Goal: Task Accomplishment & Management: Complete application form

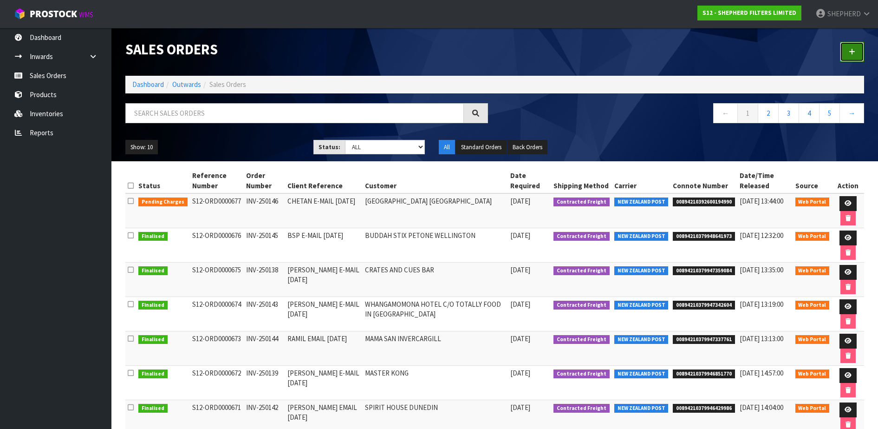
click at [850, 50] on icon at bounding box center [852, 51] width 7 height 7
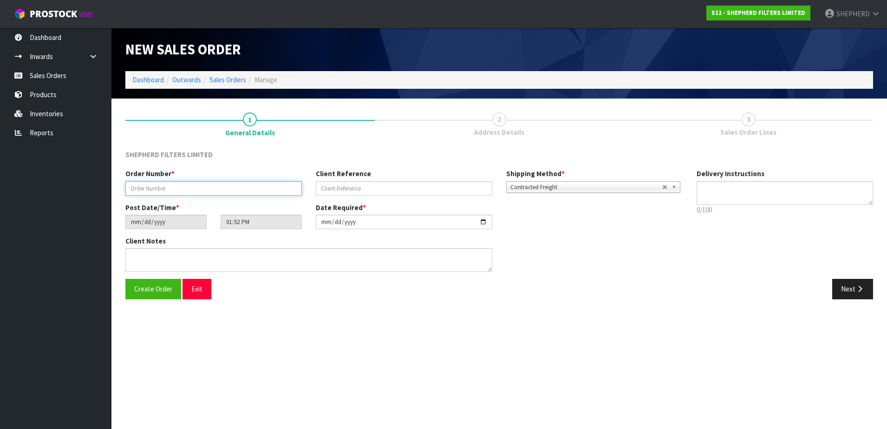
click at [254, 189] on input "text" at bounding box center [213, 188] width 176 height 14
paste input "INV-250148"
type input "INV-250148"
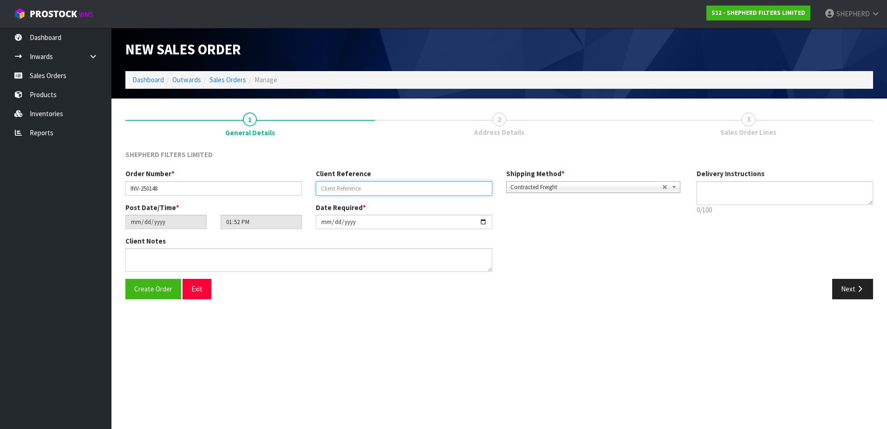
click at [344, 188] on input "text" at bounding box center [404, 188] width 176 height 14
paste input "PH/CALL [PERSON_NAME] [DATE]"
type input "PH/CALL [PERSON_NAME] [DATE]"
click at [337, 221] on input "[DATE]" at bounding box center [404, 222] width 176 height 14
click at [484, 223] on input "[DATE]" at bounding box center [404, 222] width 176 height 14
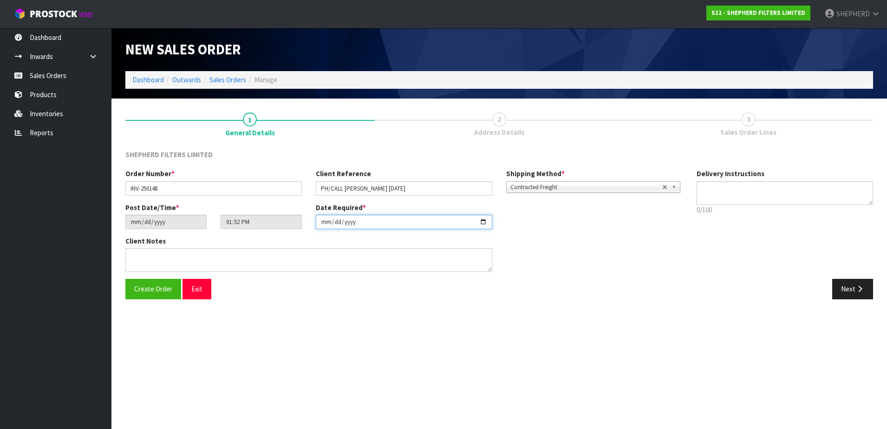
type input "[DATE]"
click at [164, 285] on span "Create Order" at bounding box center [153, 288] width 38 height 9
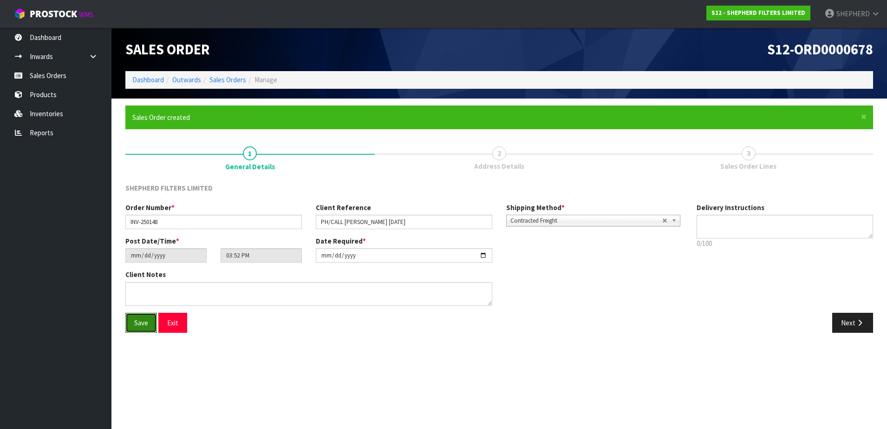
click at [126, 319] on button "Save" at bounding box center [141, 323] width 32 height 20
type input "17:52:00.000"
click at [850, 323] on button "Next" at bounding box center [852, 323] width 41 height 20
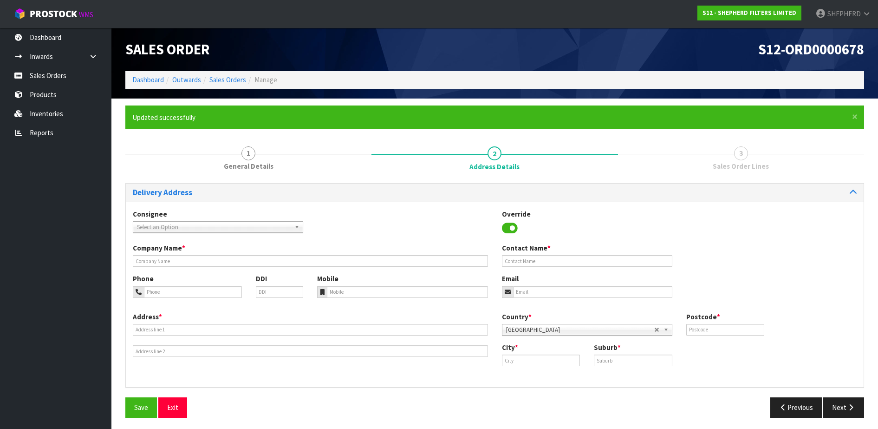
click at [259, 228] on span "Select an Option" at bounding box center [214, 226] width 154 height 11
type input "docksid"
click at [257, 253] on li "DOCKSID E - DOCKSIDE RESTAURANT AND BAR" at bounding box center [218, 254] width 166 height 12
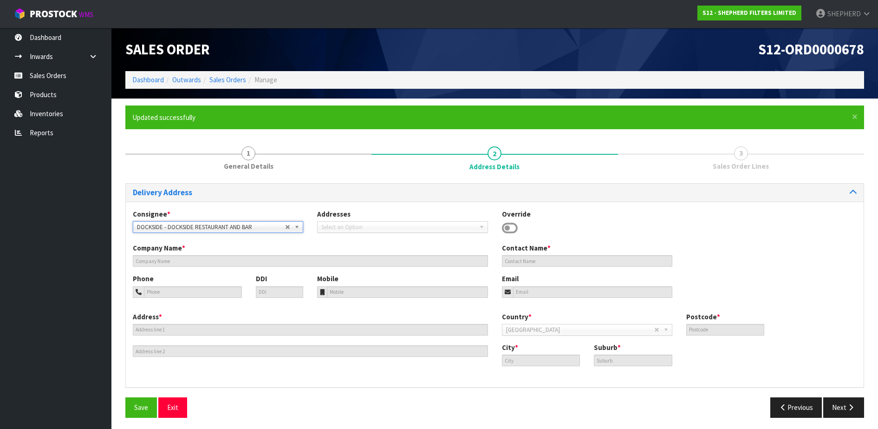
type input "DOCKSIDE RESTAURANT AND BAR"
type input "[PERSON_NAME]"
type input "021 032 6528"
type input "[EMAIL_ADDRESS][DOMAIN_NAME]"
type input "SHED 3 QUEENS WHARF"
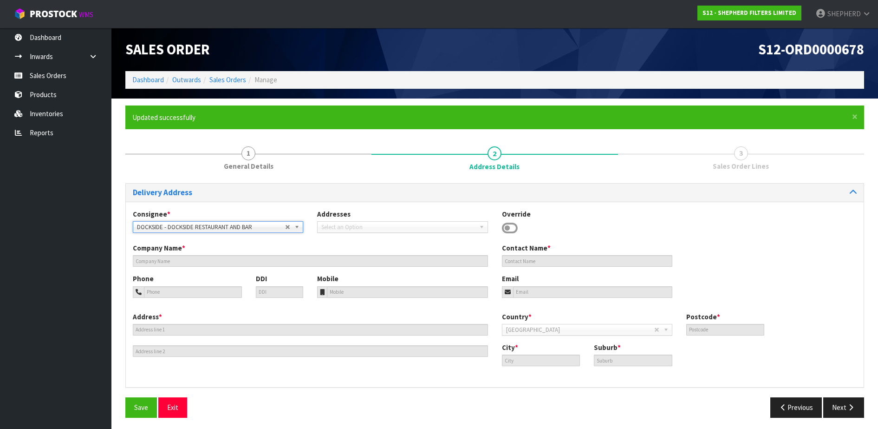
type input "6011"
type input "Wellington Central"
type input "[GEOGRAPHIC_DATA]"
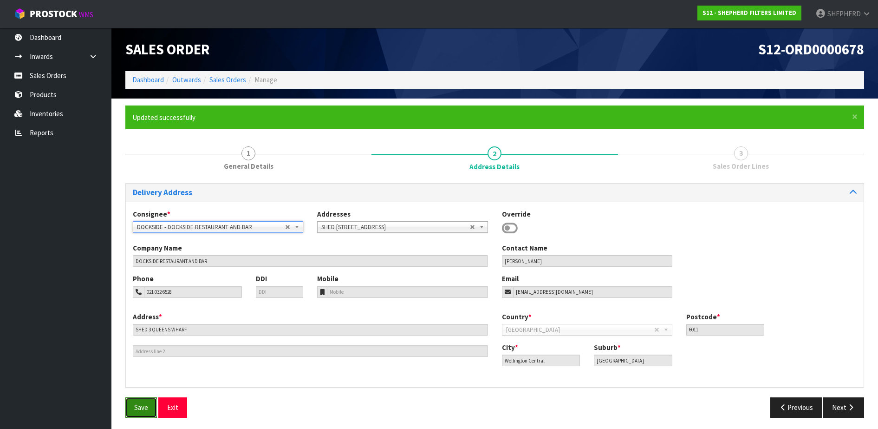
click at [143, 406] on span "Save" at bounding box center [141, 407] width 14 height 9
click at [840, 407] on button "Next" at bounding box center [843, 407] width 41 height 20
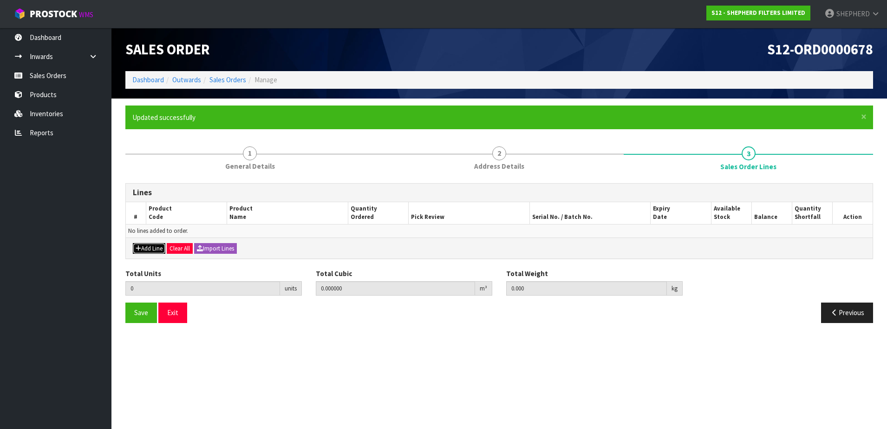
click at [152, 243] on button "Add Line" at bounding box center [149, 248] width 33 height 11
type input "0"
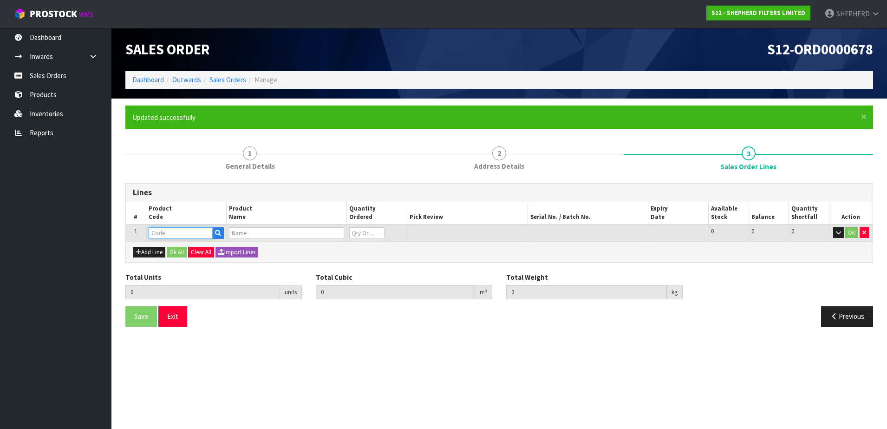
click at [166, 233] on input "text" at bounding box center [181, 233] width 64 height 12
type input "SF450550"
type input "0.000000"
type input "0.000"
type input "SHEPHERD FILTERS 450 X 550 - CODE SF450550"
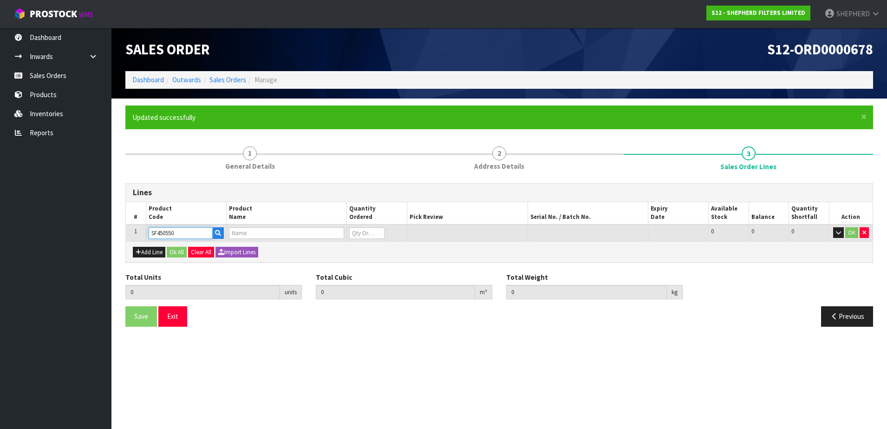
type input "0"
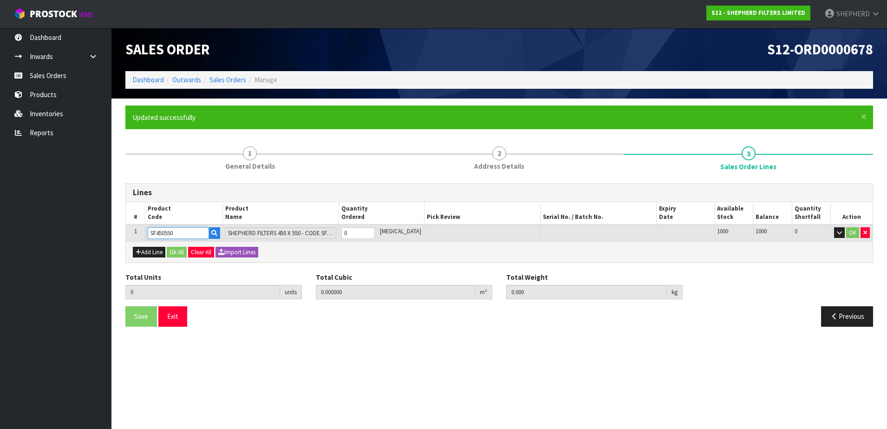
type input "SF450550"
click at [326, 231] on tr "1 SF450550 SHEPHERD FILTERS 450 X 550 - CODE SF450550 0 [MEDICAL_DATA] 1000 100…" at bounding box center [499, 232] width 747 height 17
type input "1"
type input "0.000466"
type input "0.05"
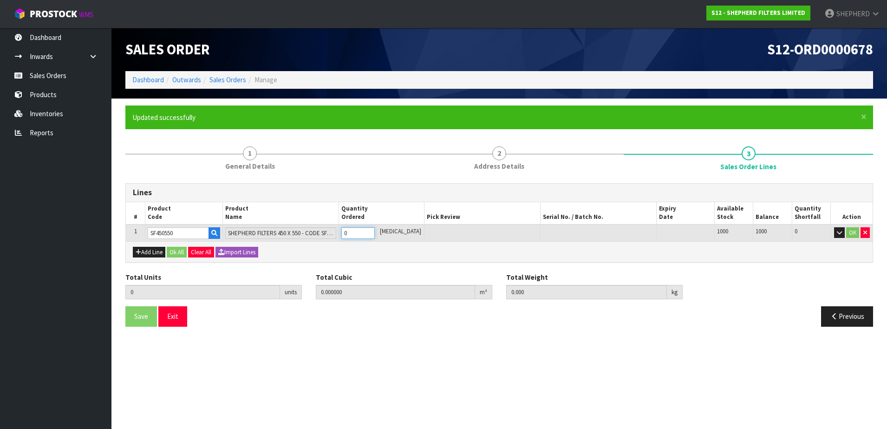
type input "1"
type input "10"
type input "0.00466"
type input "0.5"
type input "10"
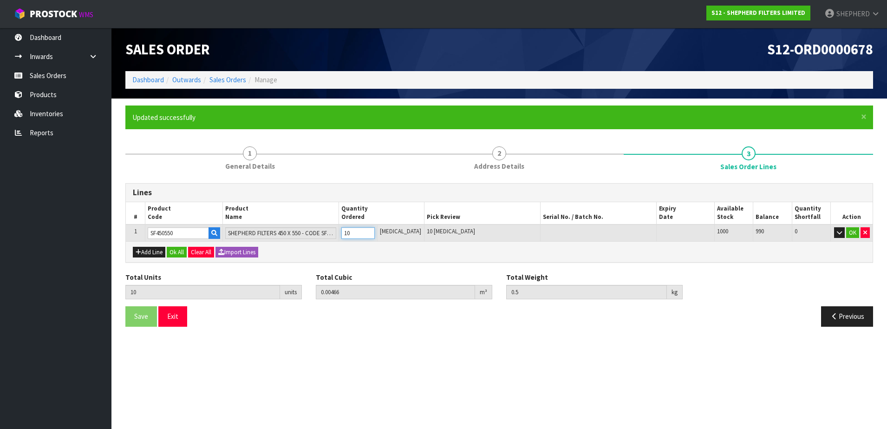
type input "100"
type input "0.08178"
type input "5"
type input "100"
click at [138, 254] on icon "button" at bounding box center [139, 252] width 6 height 6
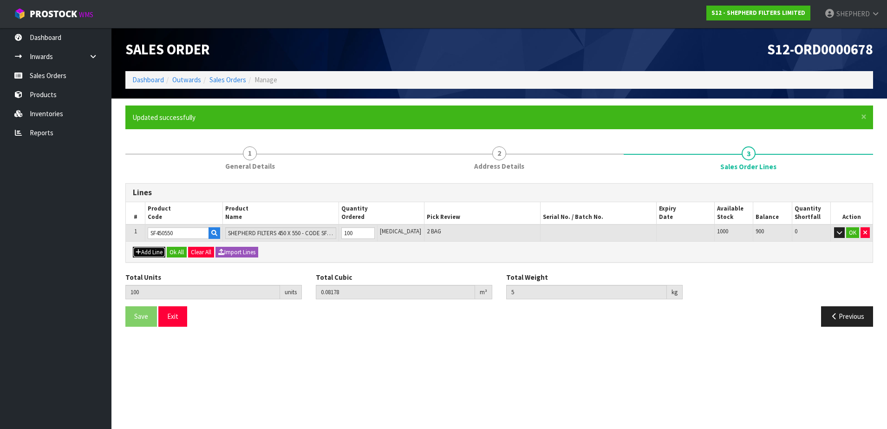
type input "0"
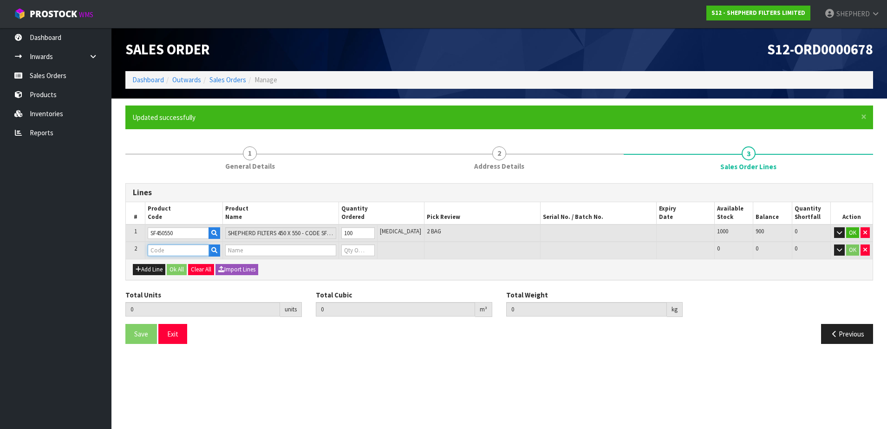
click at [168, 248] on input "text" at bounding box center [178, 250] width 61 height 12
type input "CARDB"
click at [183, 267] on link "CARDB OARD SHIPPERS" at bounding box center [193, 266] width 89 height 13
type input "CARDBOARD SHIPPERS"
type input "100"
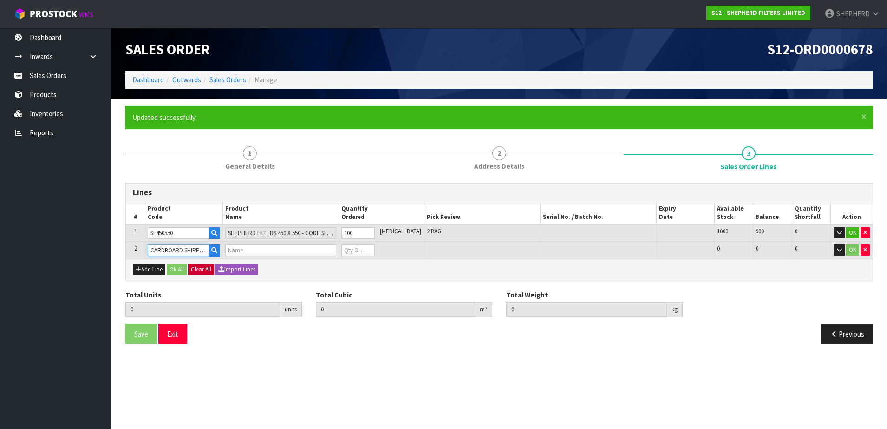
type input "0.08178"
type input "5"
type input "2-PACK BOXES"
type input "0"
type input "101"
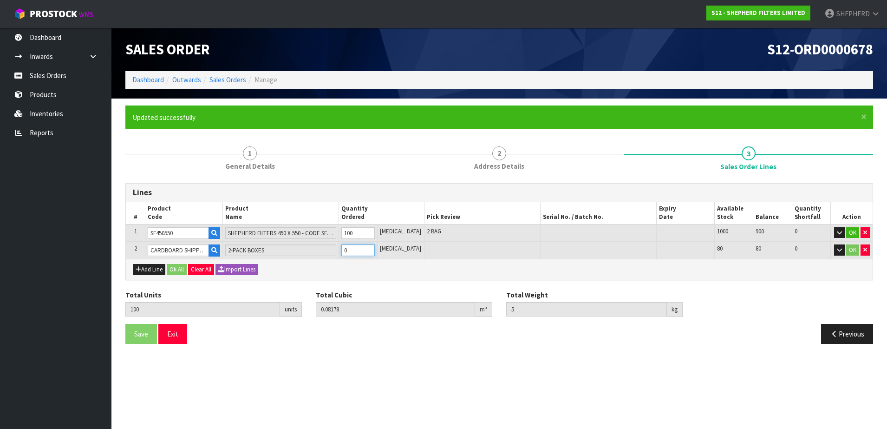
type input "0.082726"
type input "5.1"
type input "1"
click at [180, 267] on button "Ok All" at bounding box center [177, 269] width 20 height 11
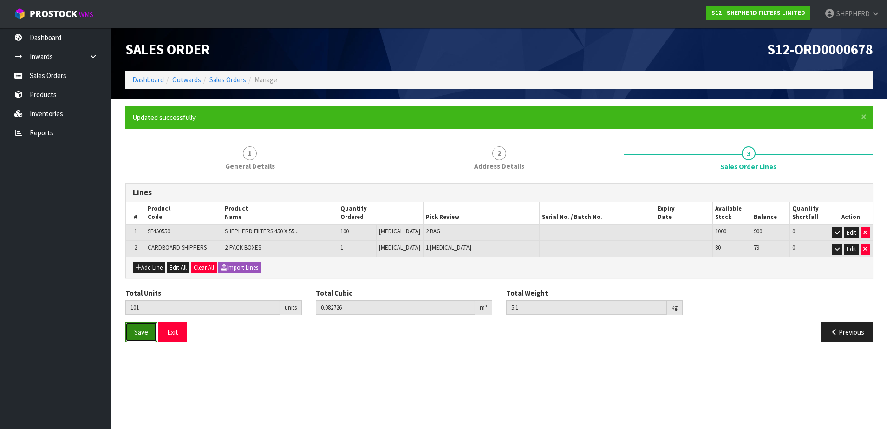
click at [136, 336] on button "Save" at bounding box center [141, 332] width 32 height 20
click at [179, 334] on button "Exit" at bounding box center [172, 332] width 29 height 20
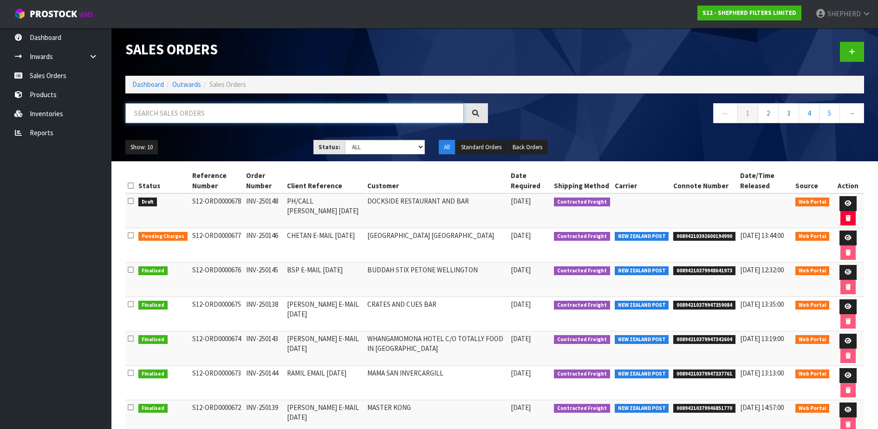
click at [224, 112] on input "text" at bounding box center [294, 113] width 339 height 20
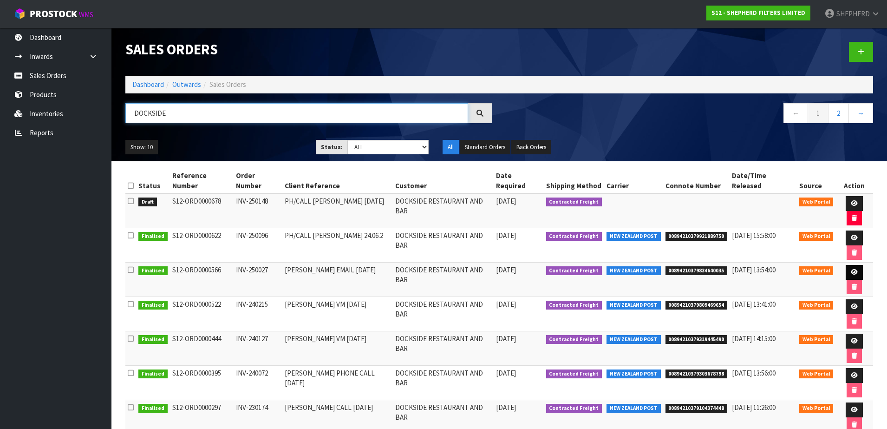
type input "DOCKSIDE"
click at [851, 269] on icon at bounding box center [854, 272] width 7 height 6
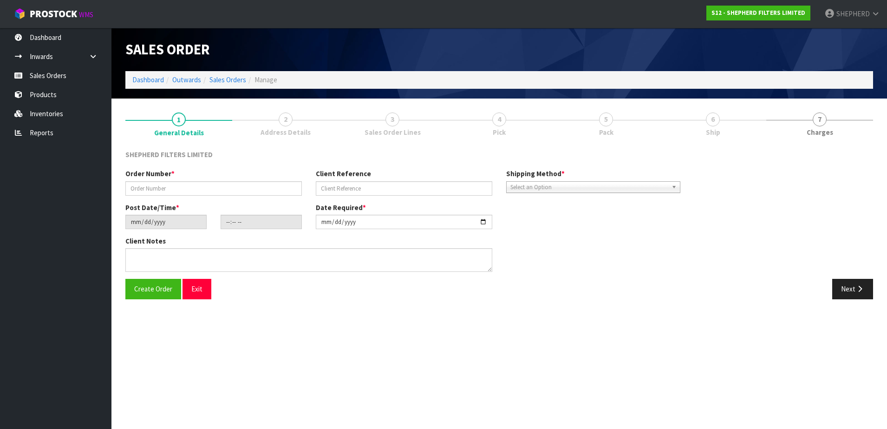
type input "INV-250027"
type input "[PERSON_NAME] EMAIL [DATE]"
type input "[DATE]"
type input "15:05:00.000"
type input "[DATE]"
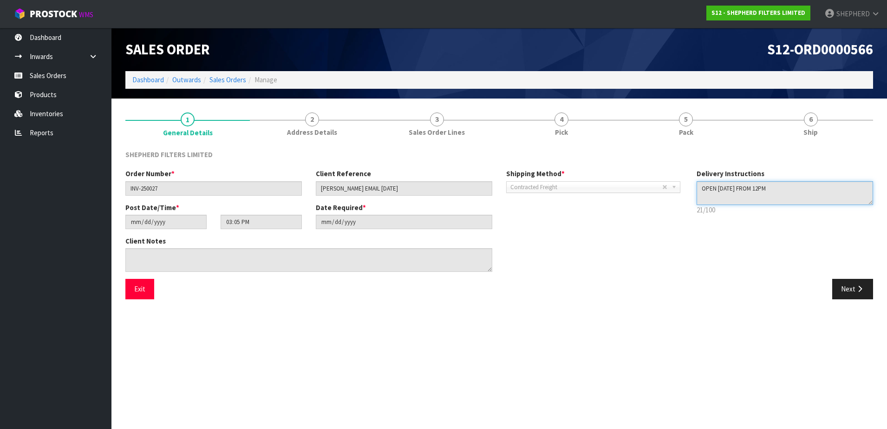
drag, startPoint x: 790, startPoint y: 185, endPoint x: 638, endPoint y: 176, distance: 152.1
click at [638, 176] on div "Order Number * INV-250027 Client Reference [PERSON_NAME] EMAIL [DATE] Shipping …" at bounding box center [499, 224] width 762 height 110
click at [143, 287] on button "Exit" at bounding box center [139, 289] width 29 height 20
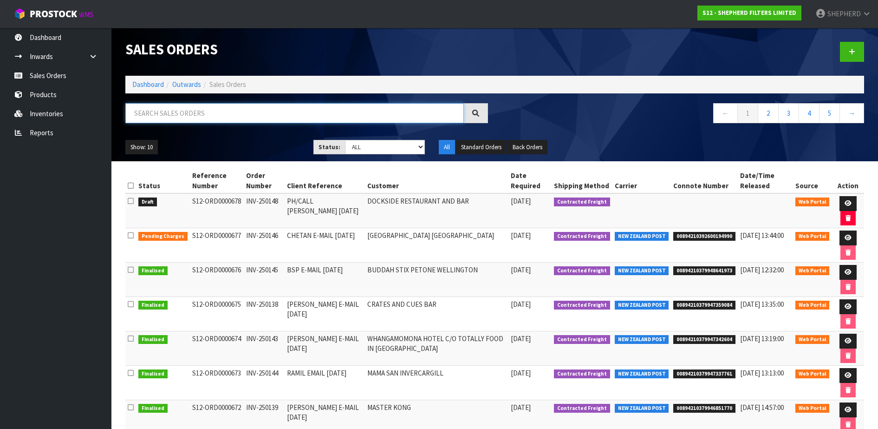
click at [253, 116] on input "text" at bounding box center [294, 113] width 339 height 20
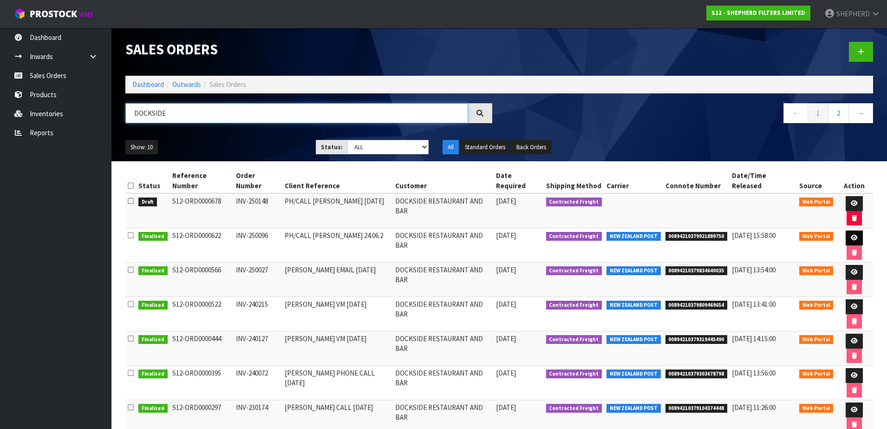
type input "DOCKSIDE"
click at [851, 234] on icon at bounding box center [854, 237] width 7 height 6
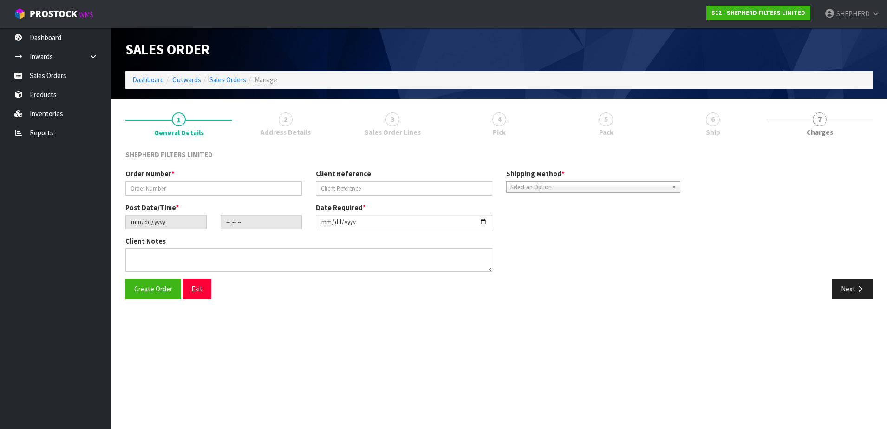
type input "INV-250096"
type input "PH/CALL [PERSON_NAME] 24.06.2"
type input "[DATE]"
type input "19:20:00.000"
type input "[DATE]"
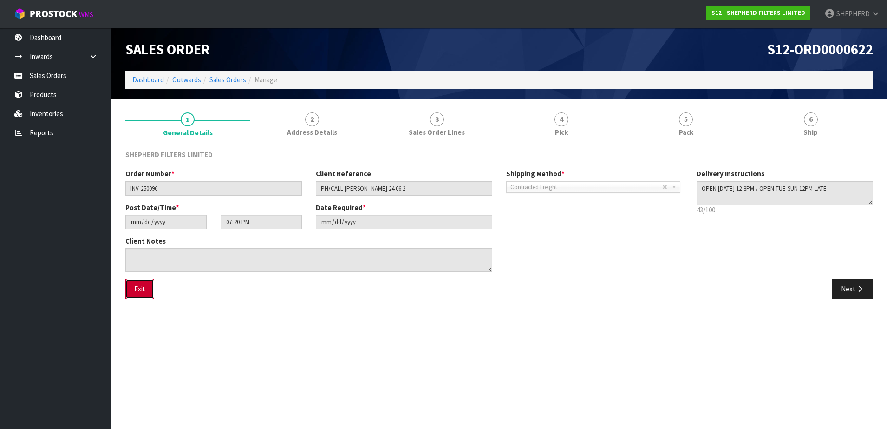
click at [138, 288] on button "Exit" at bounding box center [139, 289] width 29 height 20
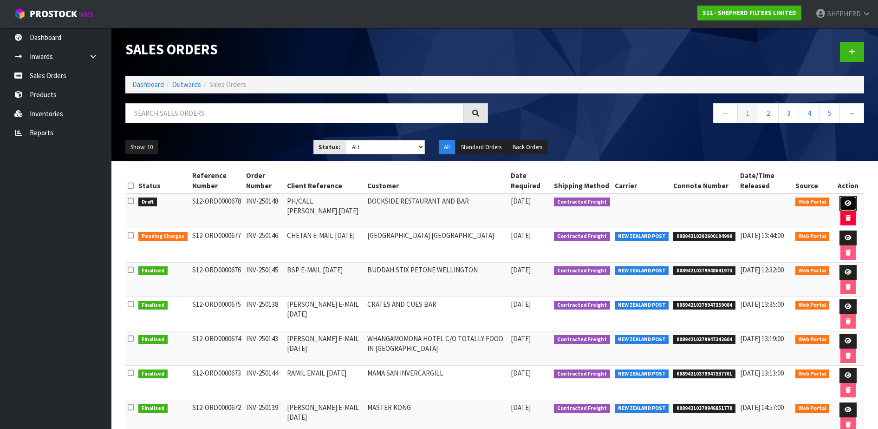
click at [843, 204] on link at bounding box center [848, 203] width 17 height 15
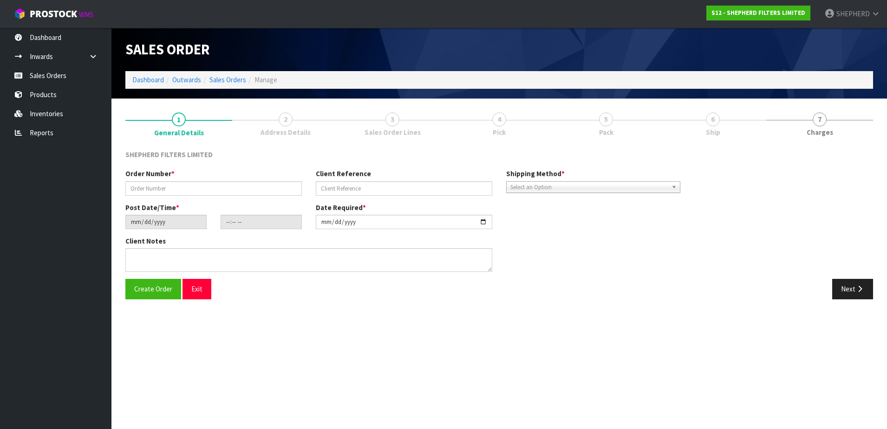
type input "INV-250148"
type input "PH/CALL [PERSON_NAME] [DATE]"
type input "[DATE]"
type input "21:52:00.000"
type input "[DATE]"
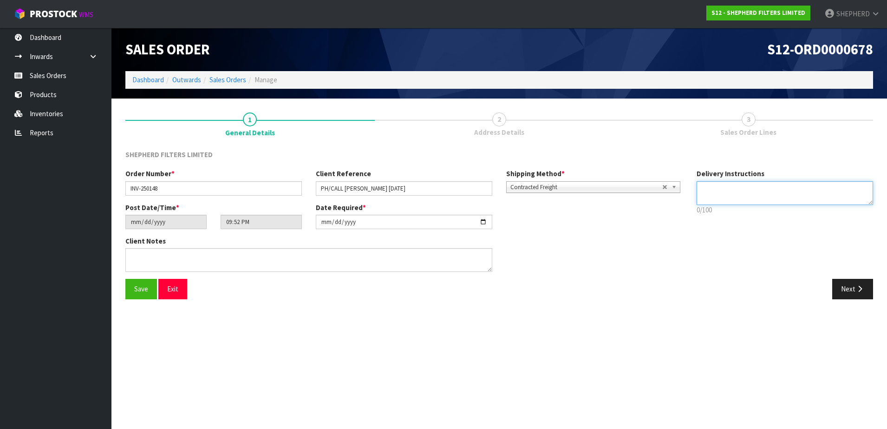
click at [743, 189] on textarea at bounding box center [785, 193] width 176 height 24
paste textarea "OPEN [DATE] FROM 12PM"
click at [733, 187] on textarea "To enrich screen reader interactions, please activate Accessibility in Grammarl…" at bounding box center [785, 193] width 176 height 24
click at [761, 189] on textarea "To enrich screen reader interactions, please activate Accessibility in Grammarl…" at bounding box center [785, 193] width 176 height 24
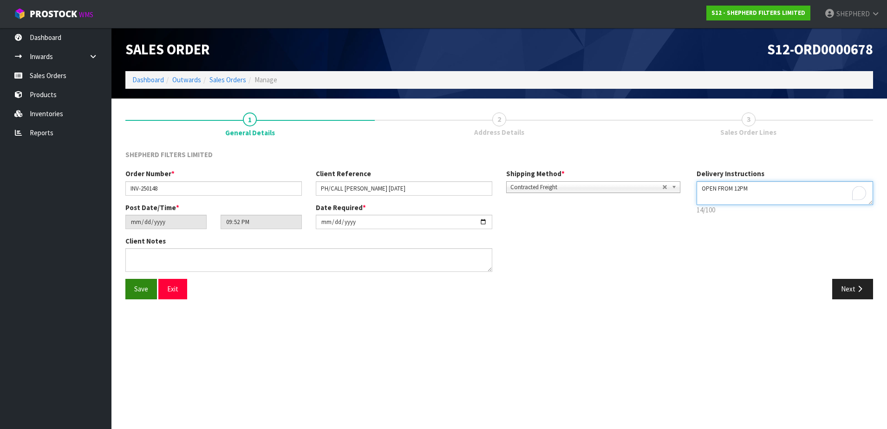
type textarea "OPEN FROM 12PM"
click at [143, 291] on span "Save" at bounding box center [141, 288] width 14 height 9
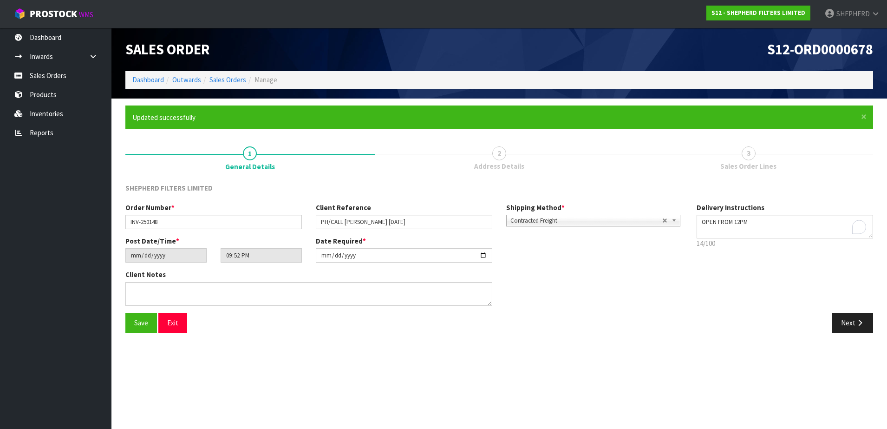
type input "23:52:00.000"
click at [169, 320] on button "Exit" at bounding box center [172, 323] width 29 height 20
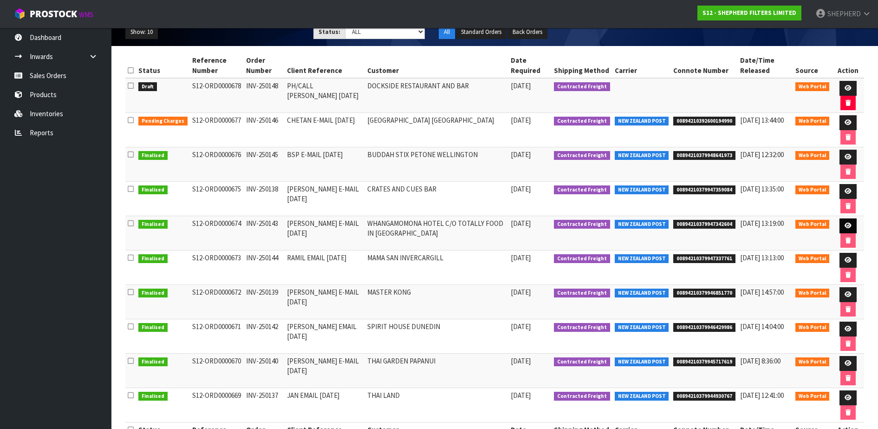
scroll to position [116, 0]
click at [846, 224] on icon at bounding box center [848, 225] width 7 height 6
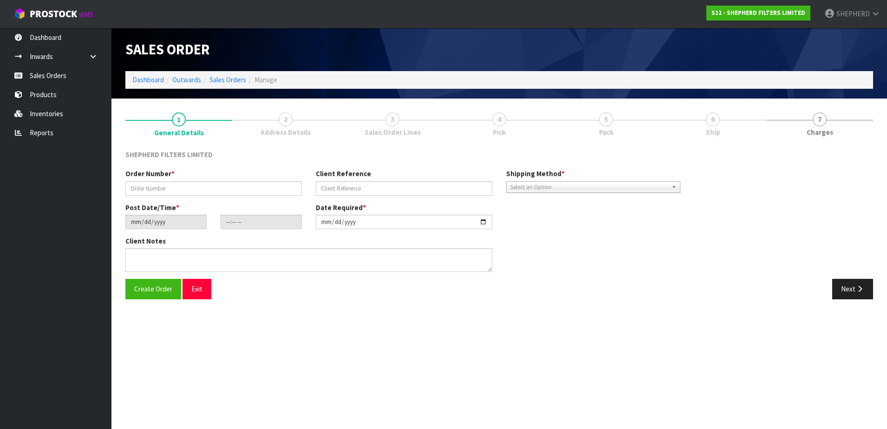
type input "INV-250143"
type input "[PERSON_NAME] E-MAIL [DATE]"
type input "[DATE]"
type input "17:13:00.000"
type input "[DATE]"
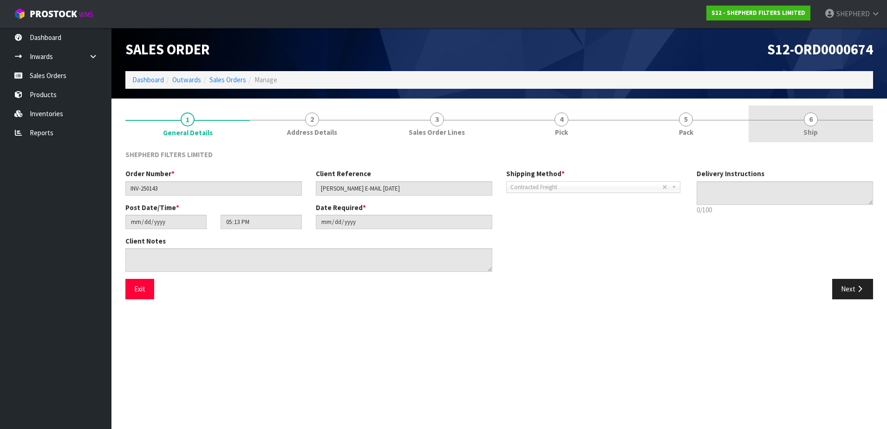
click at [811, 118] on span "6" at bounding box center [811, 119] width 14 height 14
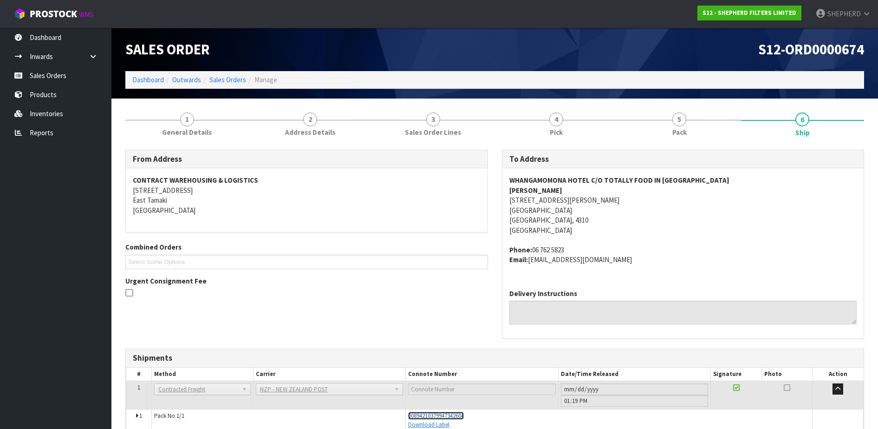
click at [457, 417] on span "00894210379947342604" at bounding box center [436, 415] width 56 height 8
drag, startPoint x: 55, startPoint y: 75, endPoint x: 85, endPoint y: 84, distance: 30.9
click at [55, 76] on link "Sales Orders" at bounding box center [55, 75] width 111 height 19
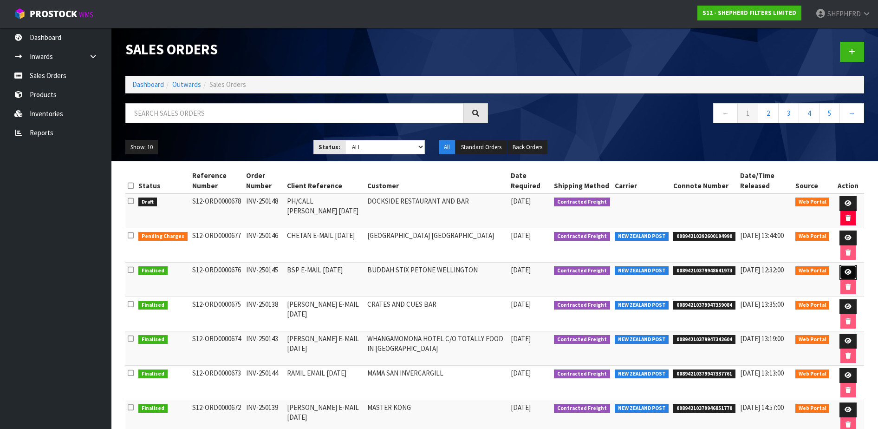
click at [845, 269] on icon at bounding box center [848, 272] width 7 height 6
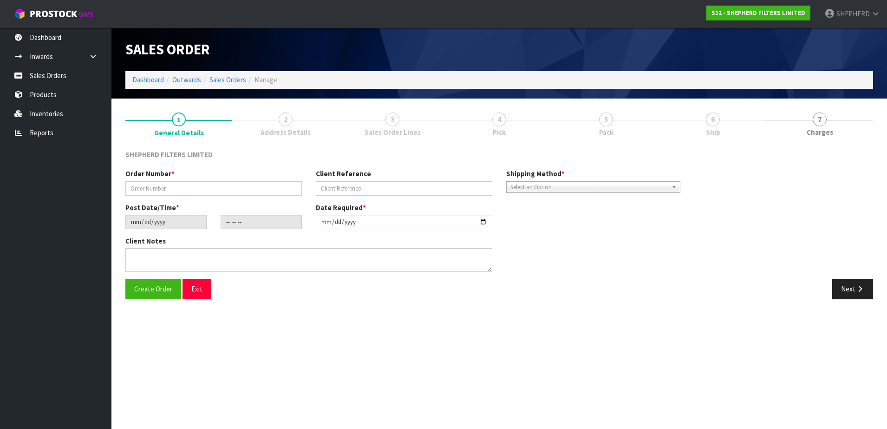
type input "INV-250145"
type input "BSP E-MAIL [DATE]"
type input "[DATE]"
type input "16:45:00.000"
type input "[DATE]"
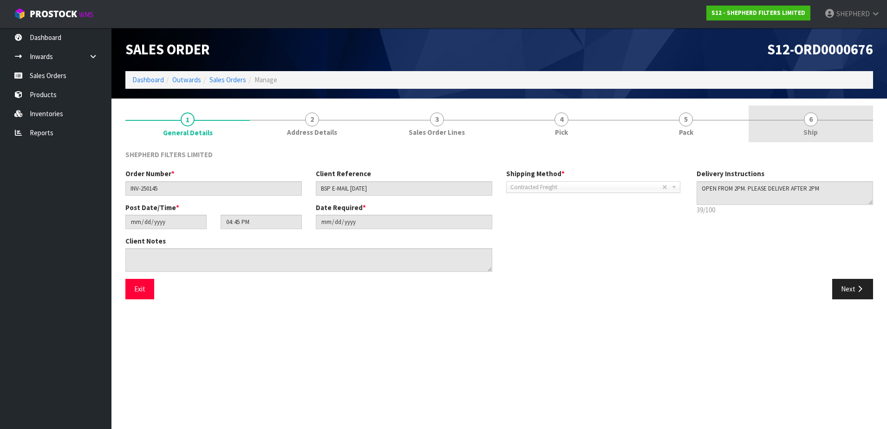
click at [808, 118] on span "6" at bounding box center [811, 119] width 14 height 14
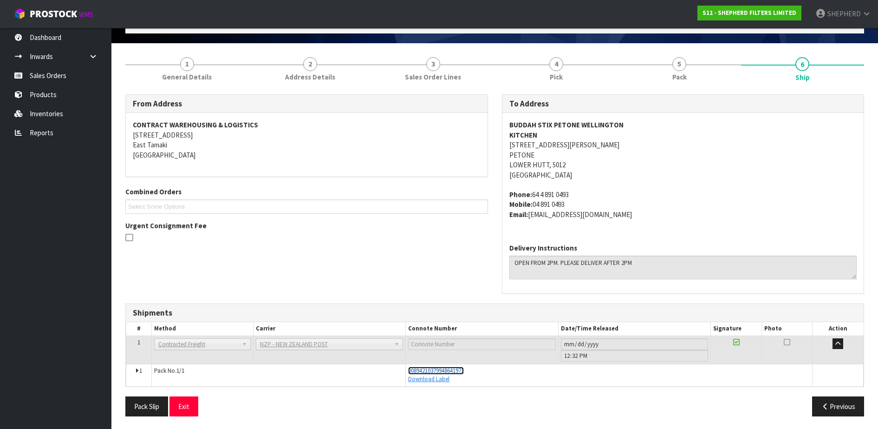
scroll to position [56, 0]
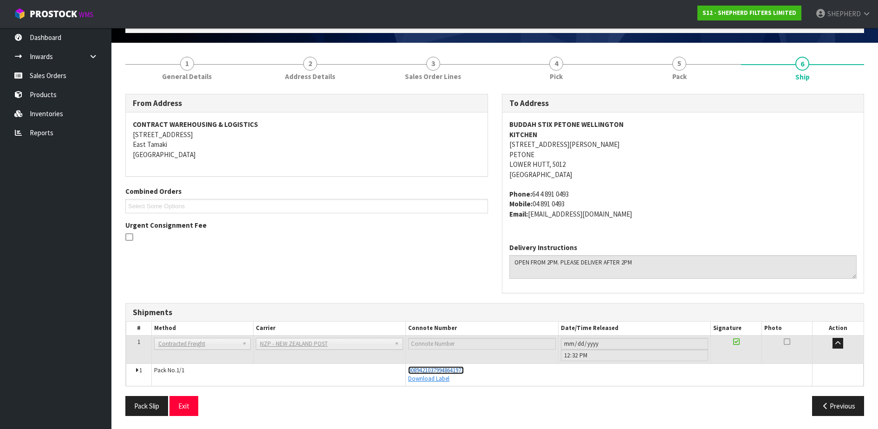
click at [446, 370] on span "00894210379948641973" at bounding box center [436, 370] width 56 height 8
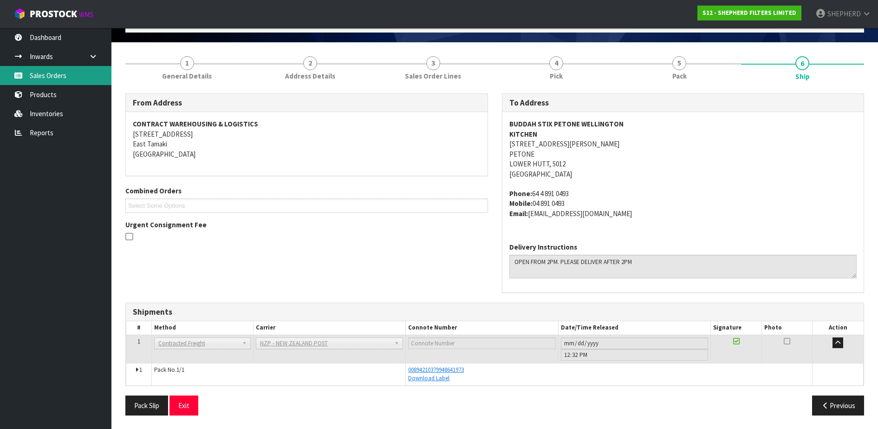
drag, startPoint x: 45, startPoint y: 71, endPoint x: 55, endPoint y: 68, distance: 10.9
click at [45, 71] on link "Sales Orders" at bounding box center [55, 75] width 111 height 19
